Goal: Information Seeking & Learning: Understand process/instructions

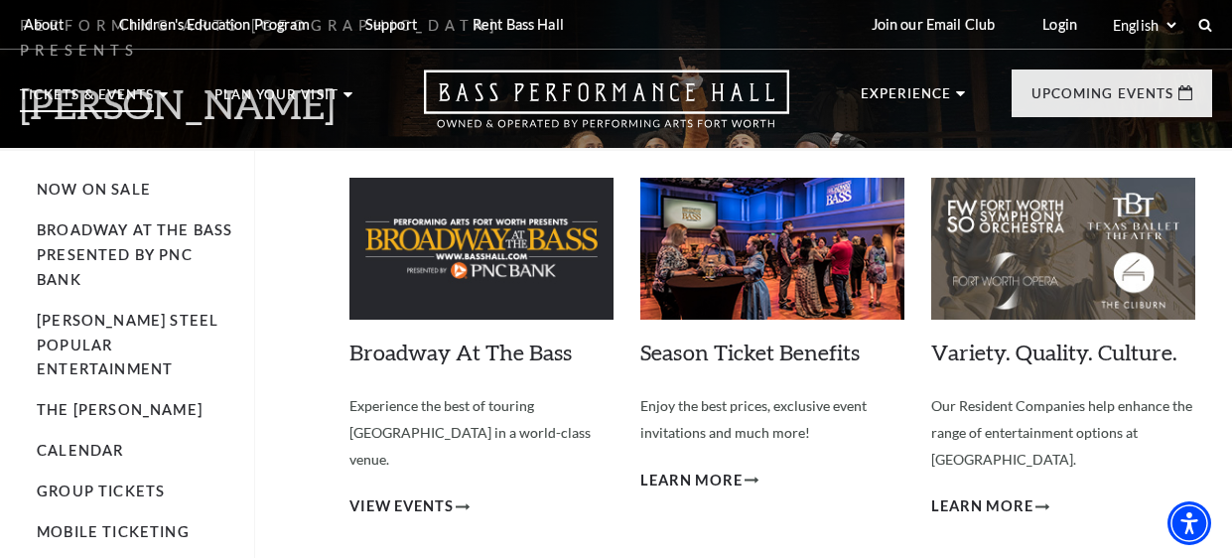
click at [162, 95] on use at bounding box center [163, 94] width 9 height 5
click at [34, 92] on p "Tickets & Events" at bounding box center [87, 100] width 134 height 24
click at [155, 98] on li "Tickets & Events Now On Sale Broadway At The Bass presented by PNC Bank Irwin S…" at bounding box center [94, 118] width 148 height 60
click at [76, 237] on link "Broadway At The Bass presented by PNC Bank" at bounding box center [135, 254] width 196 height 67
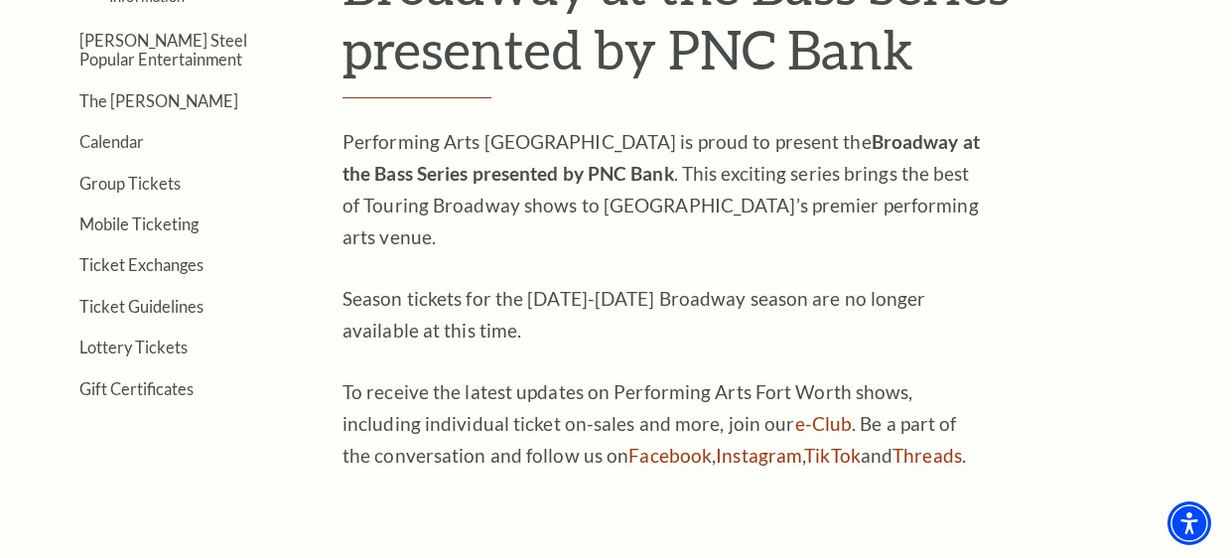
scroll to position [633, 0]
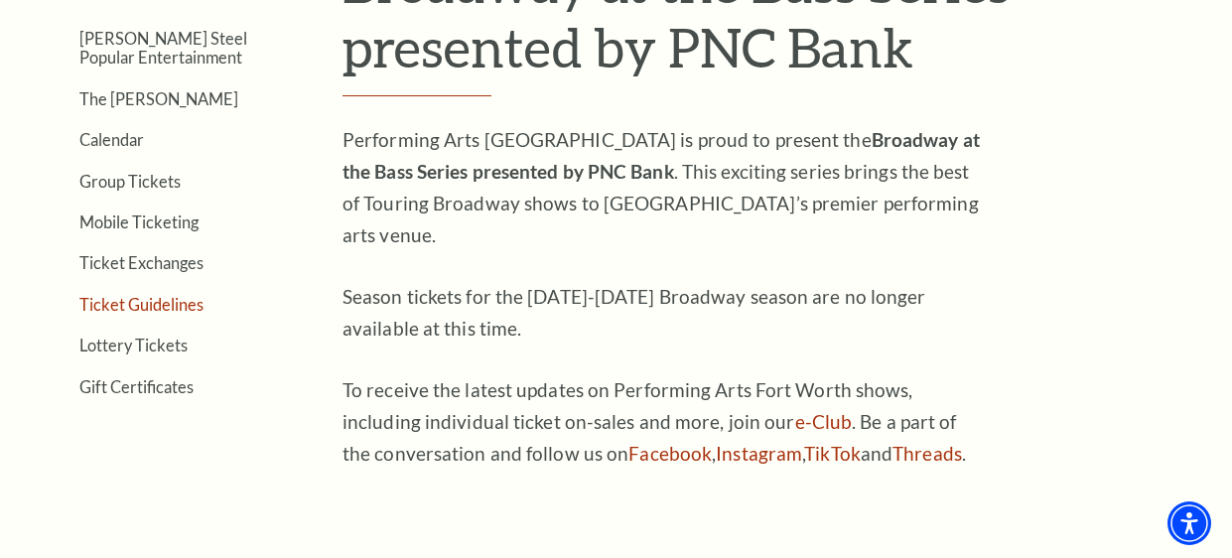
click at [121, 299] on link "Ticket Guidelines" at bounding box center [141, 304] width 124 height 19
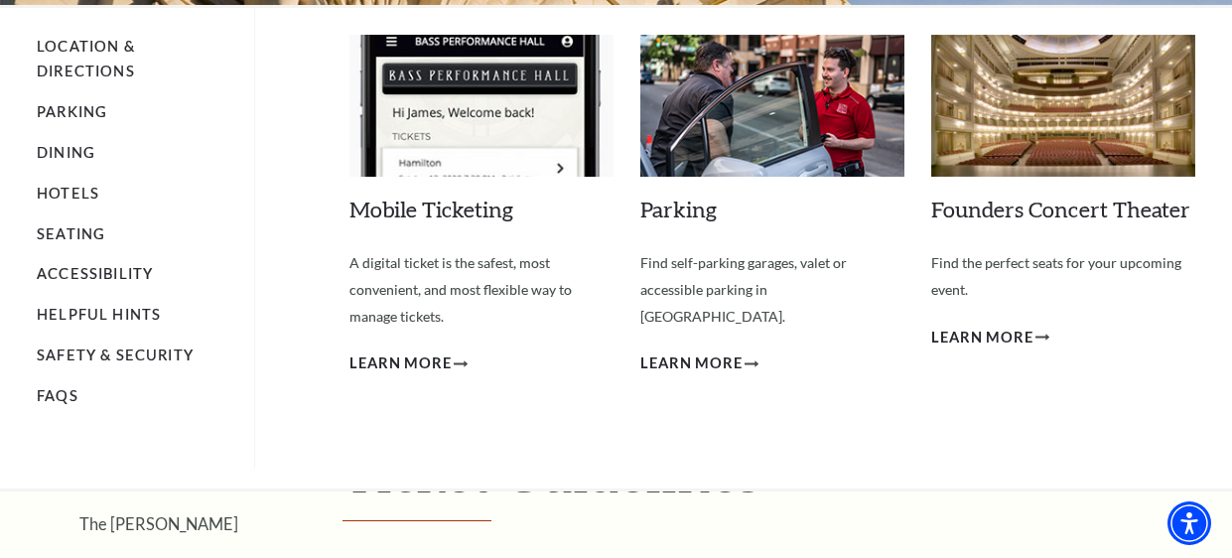
scroll to position [179, 0]
